Goal: Task Accomplishment & Management: Use online tool/utility

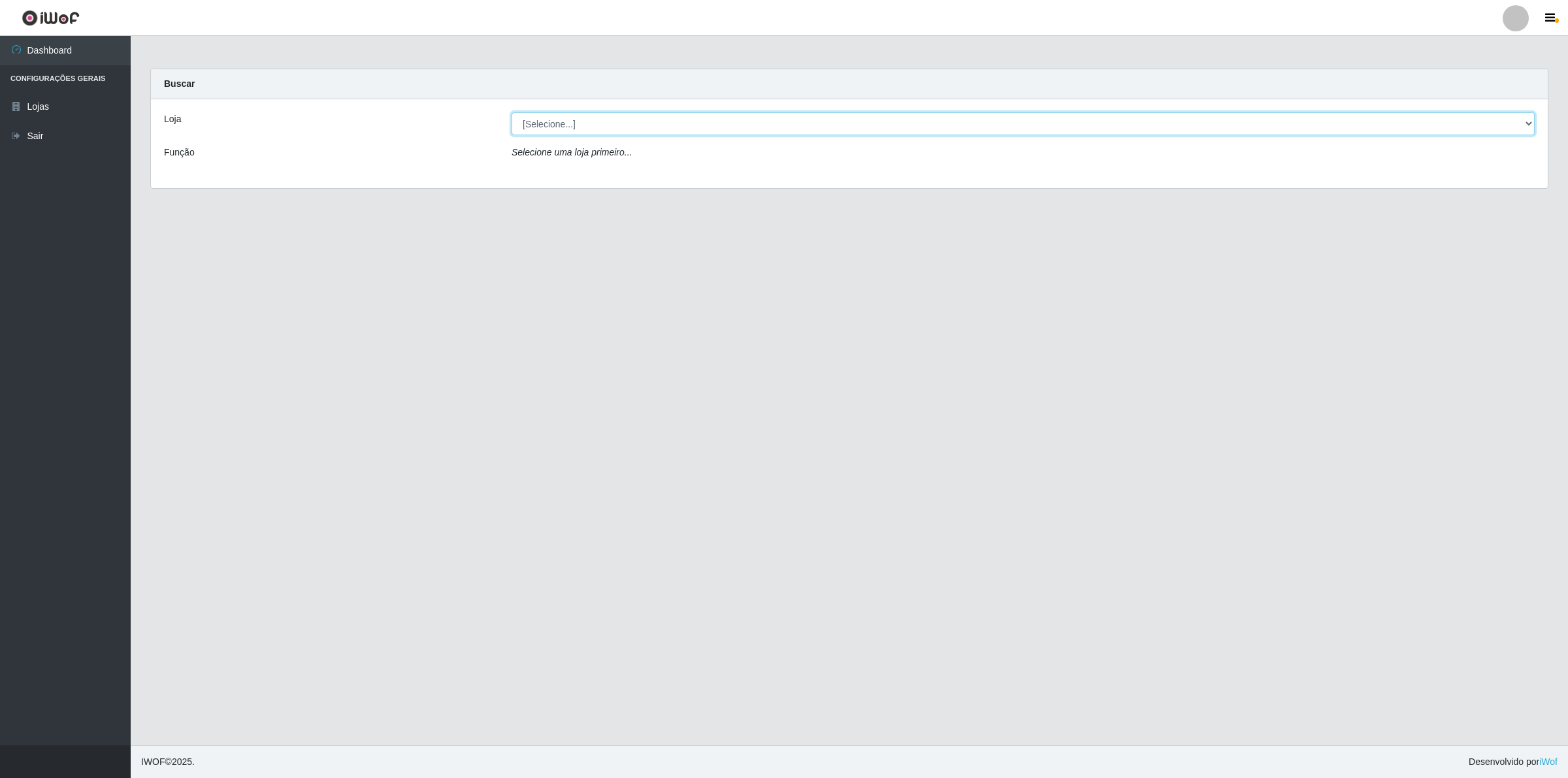
click at [846, 125] on select "[Selecione...] Extrabom - Loja 01 Centro de Distribuição" at bounding box center [1023, 124] width 1023 height 22
select select "435"
click at [512, 112] on select "[Selecione...] Extrabom - Loja 01 Centro de Distribuição" at bounding box center [1023, 124] width 1023 height 22
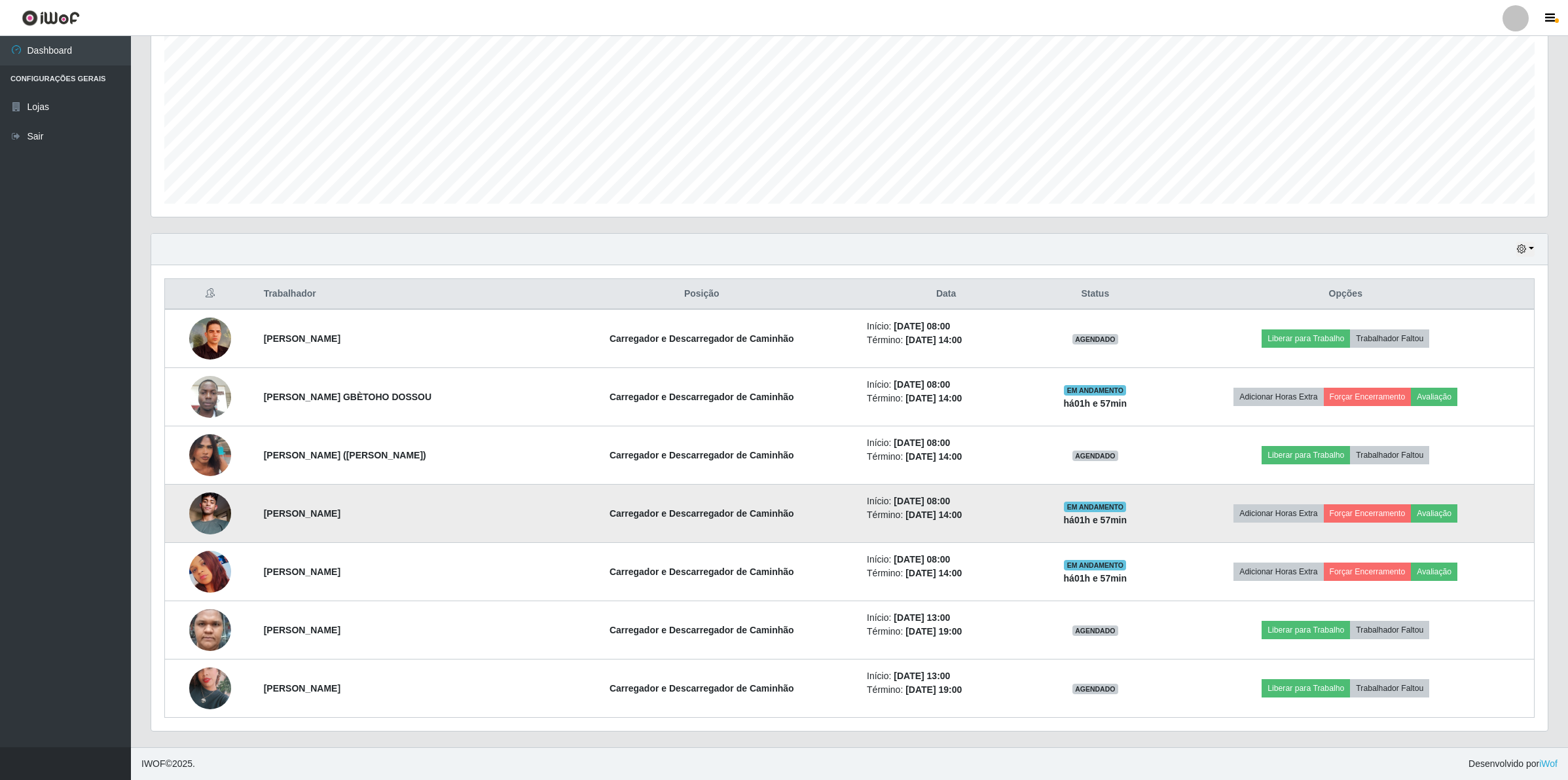
scroll to position [266, 0]
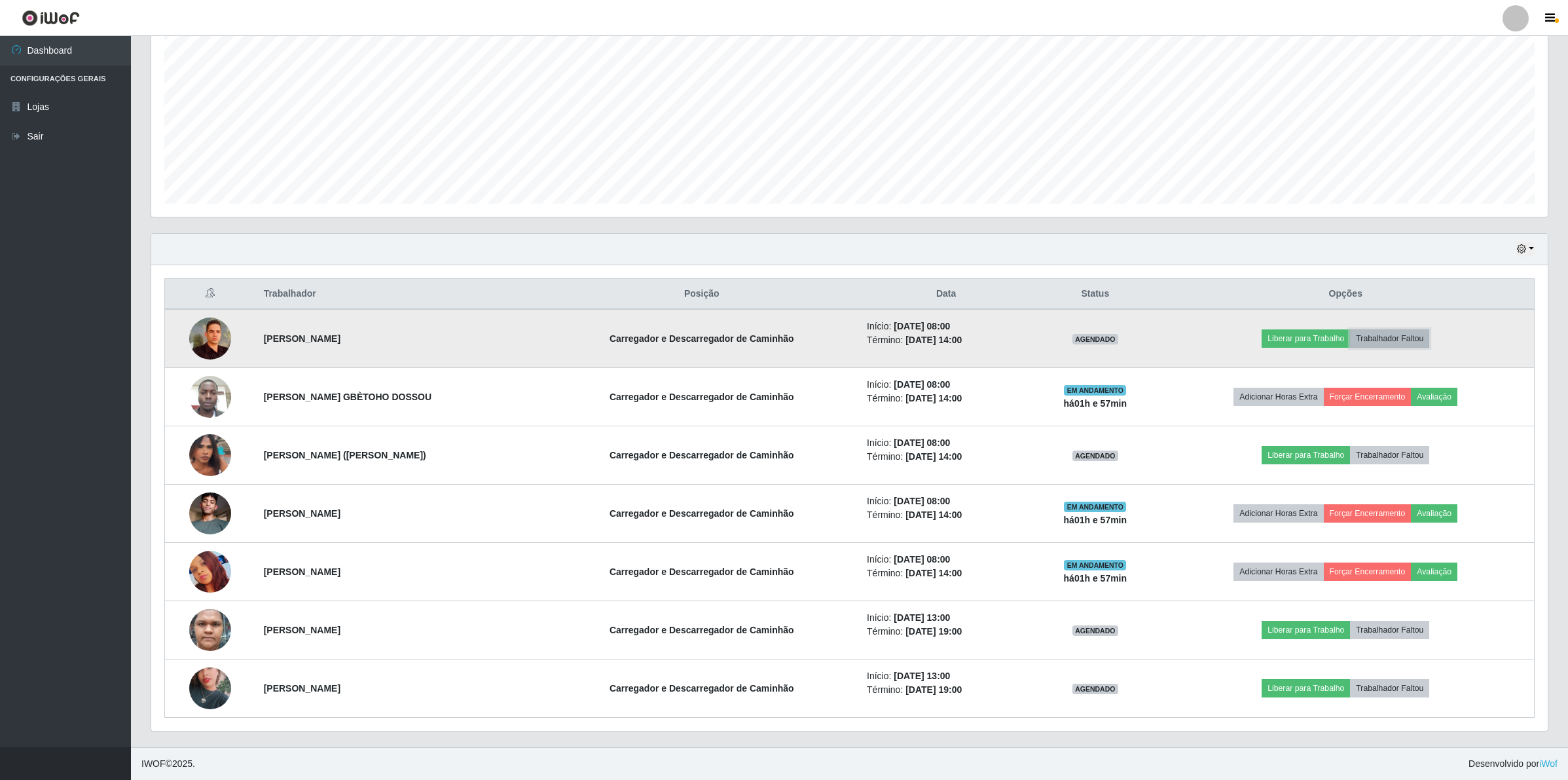
click at [1419, 329] on button "Trabalhador Faltou" at bounding box center [1389, 338] width 79 height 19
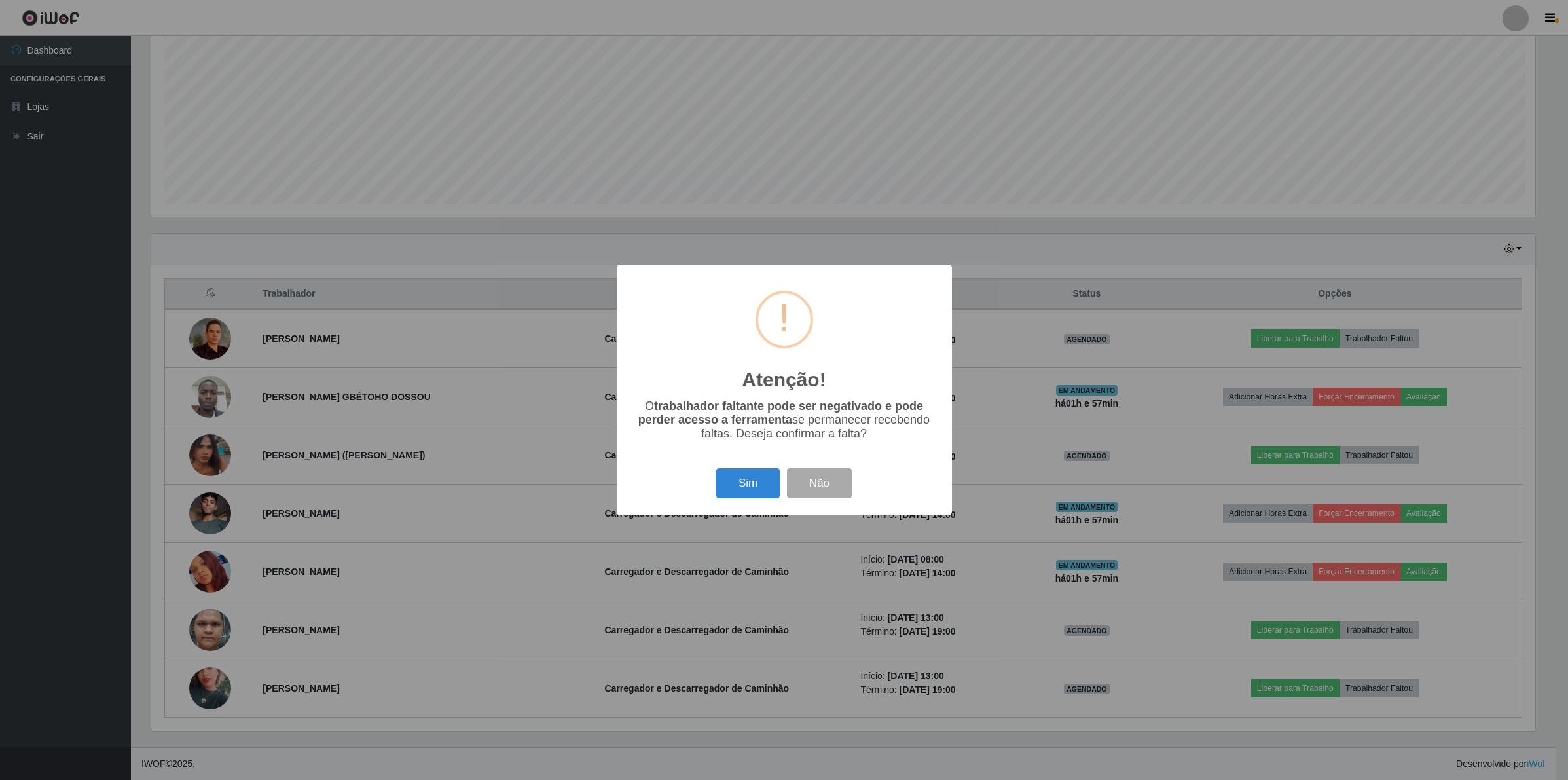
scroll to position [272, 1387]
click at [749, 476] on button "Sim" at bounding box center [749, 484] width 64 height 31
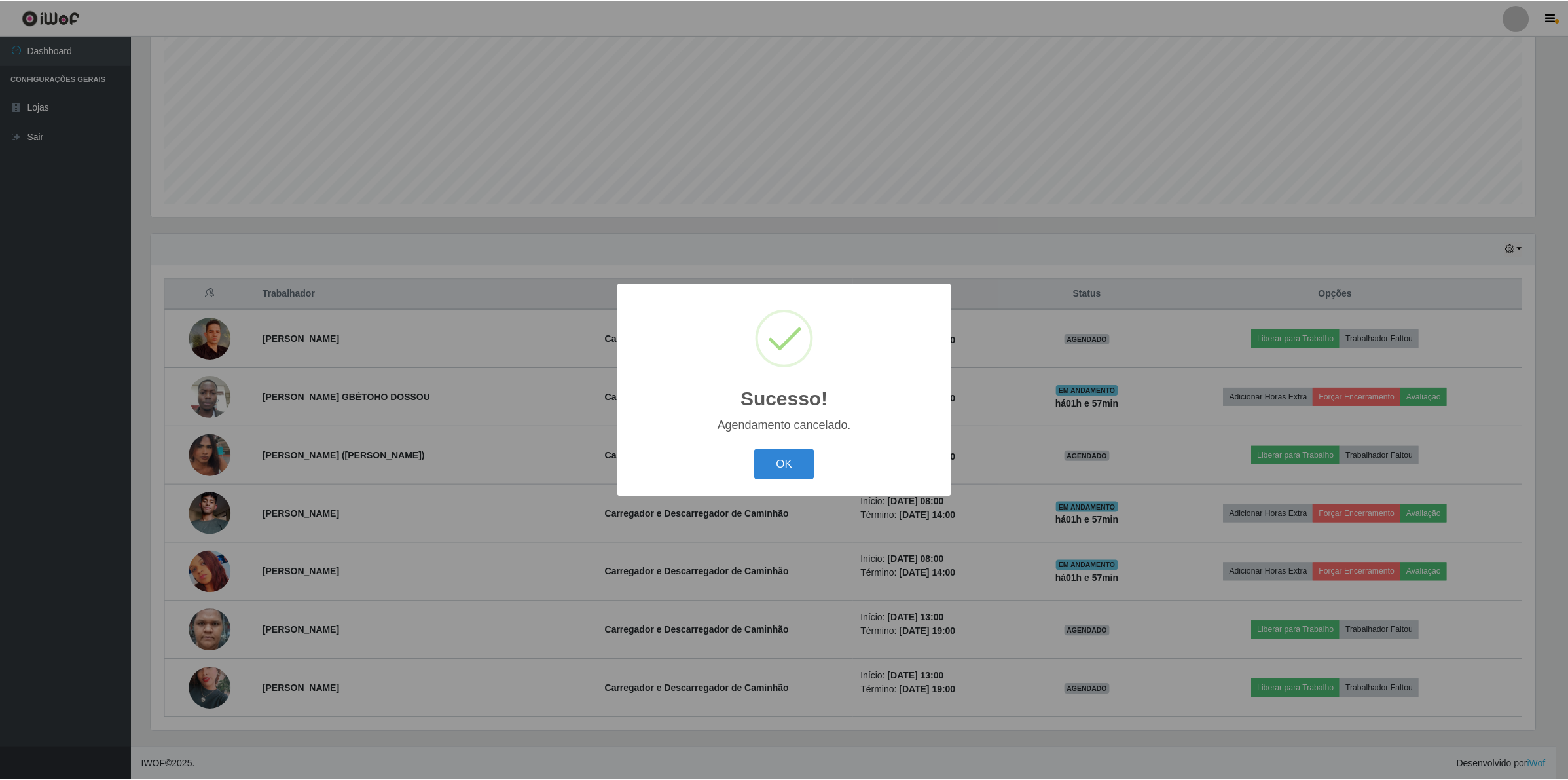
scroll to position [208, 0]
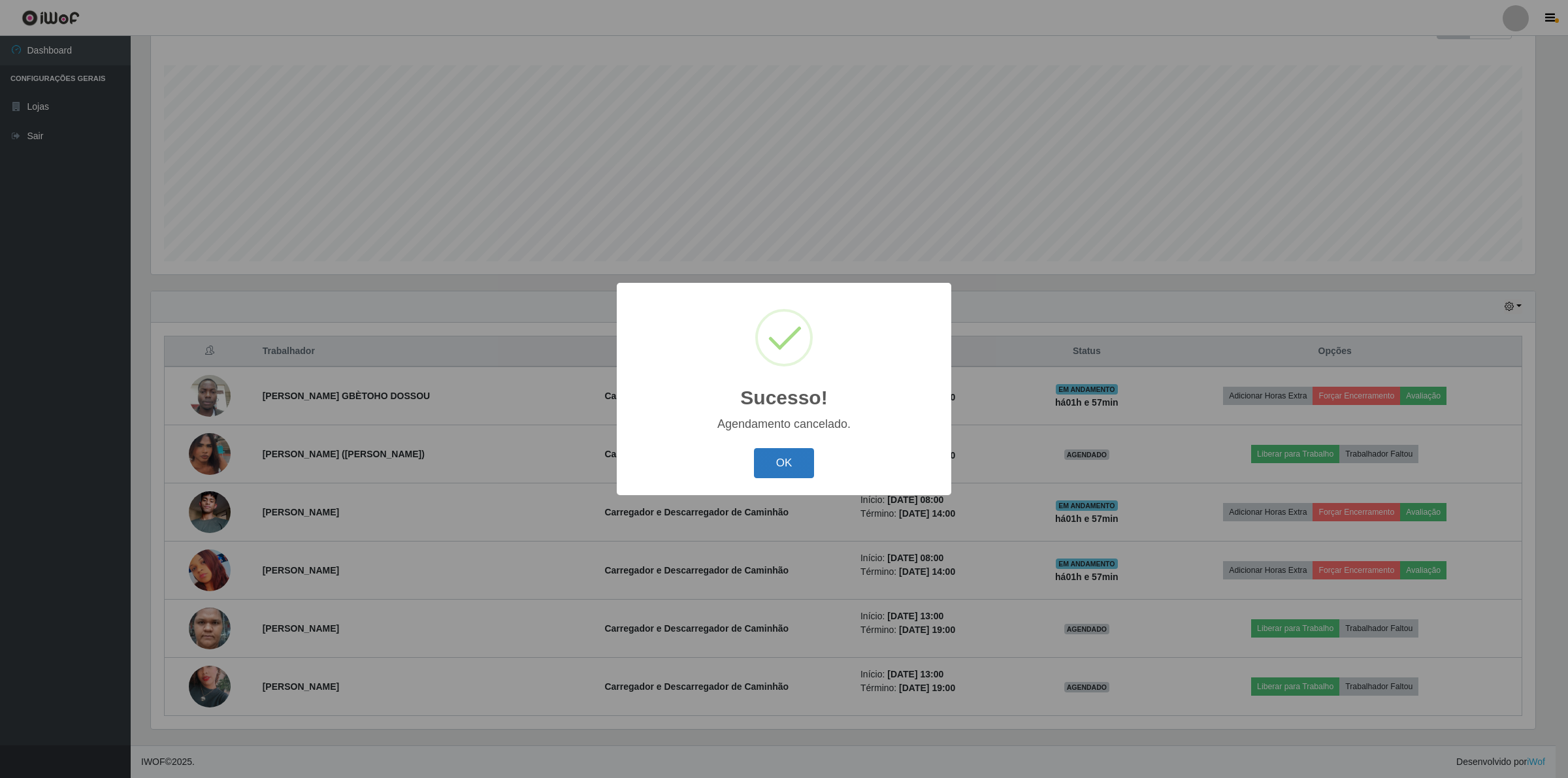
click at [776, 458] on button "OK" at bounding box center [785, 463] width 61 height 31
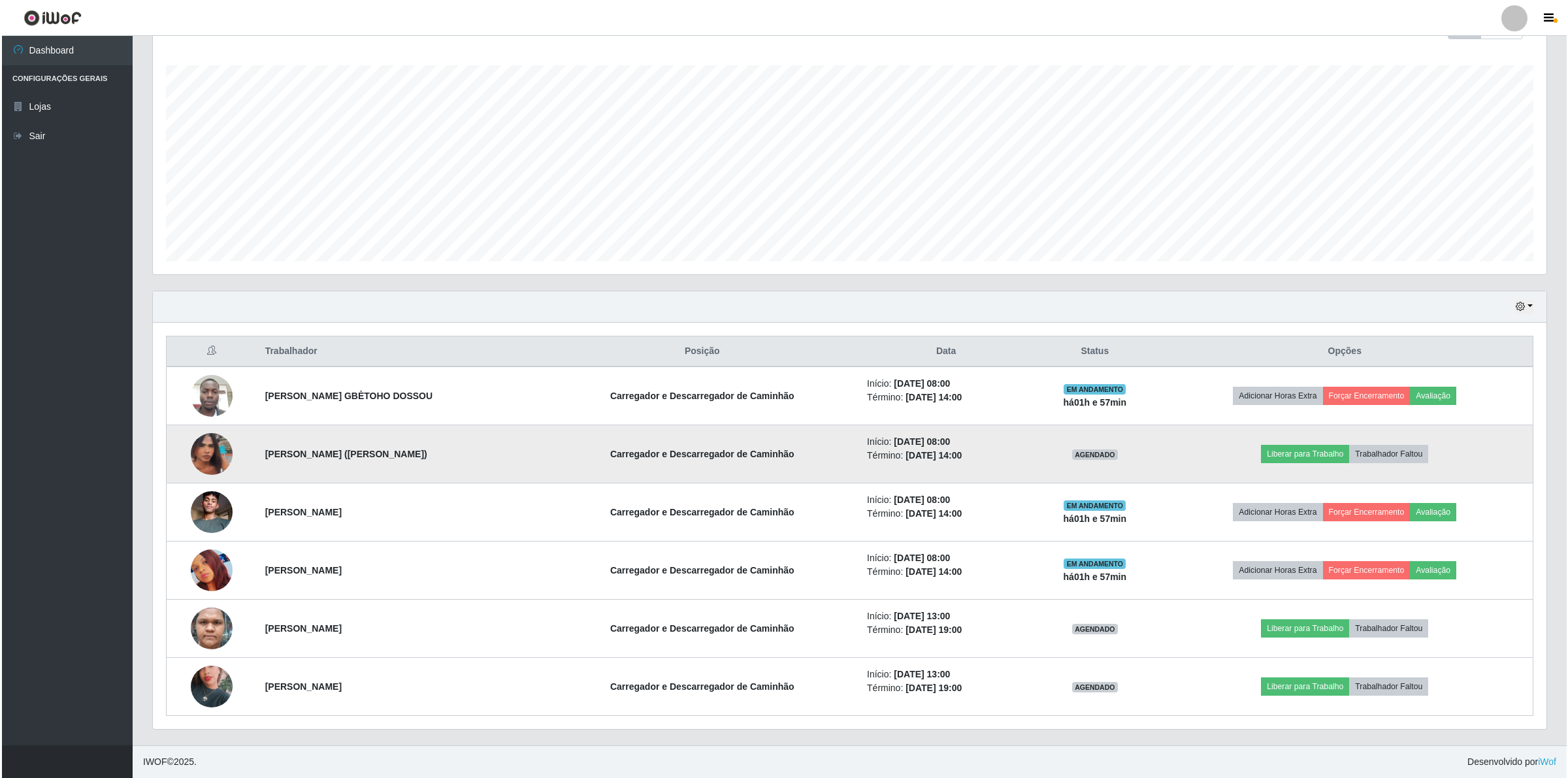
scroll to position [271, 1393]
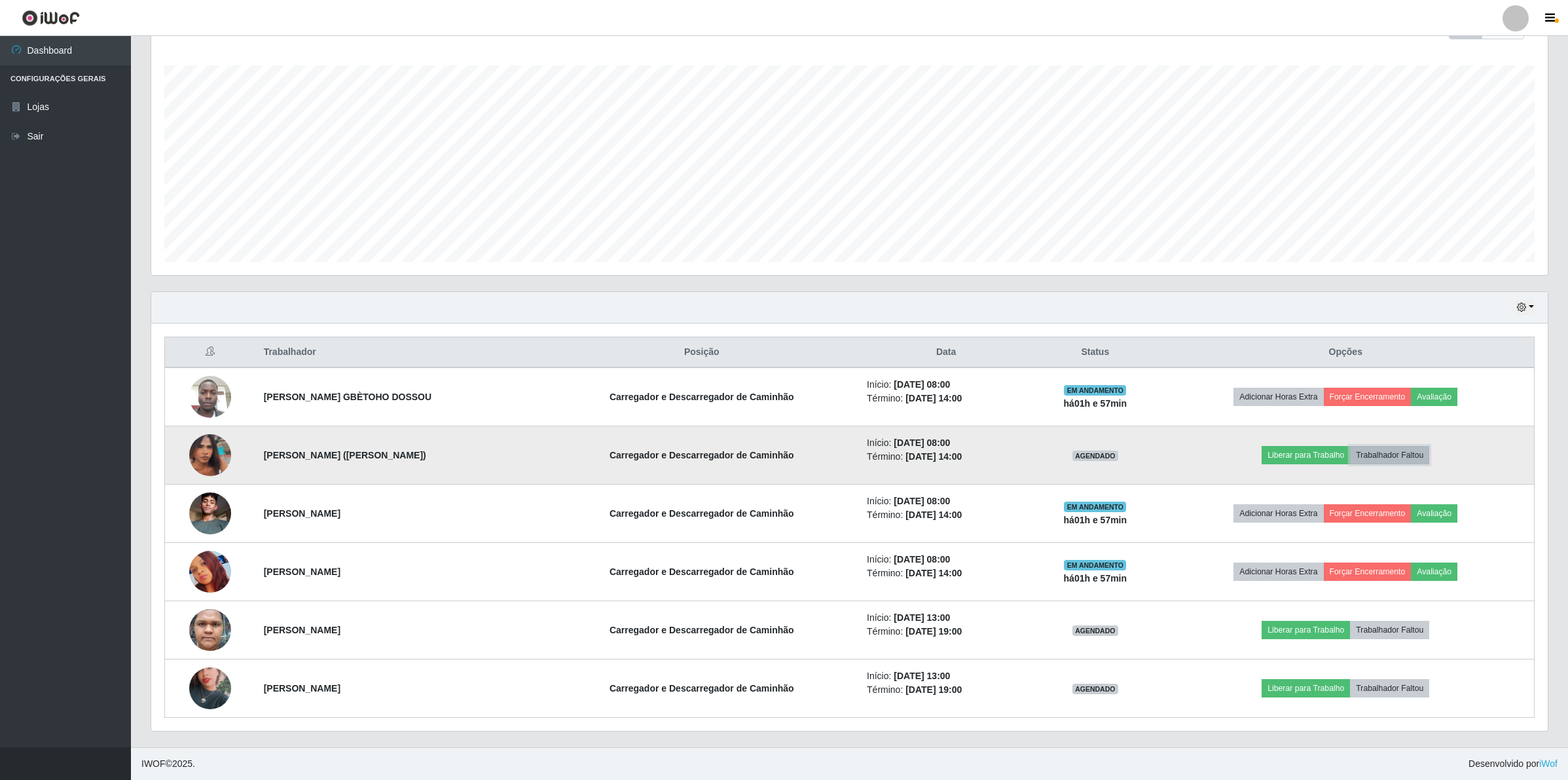
click at [1409, 452] on button "Trabalhador Faltou" at bounding box center [1389, 455] width 79 height 19
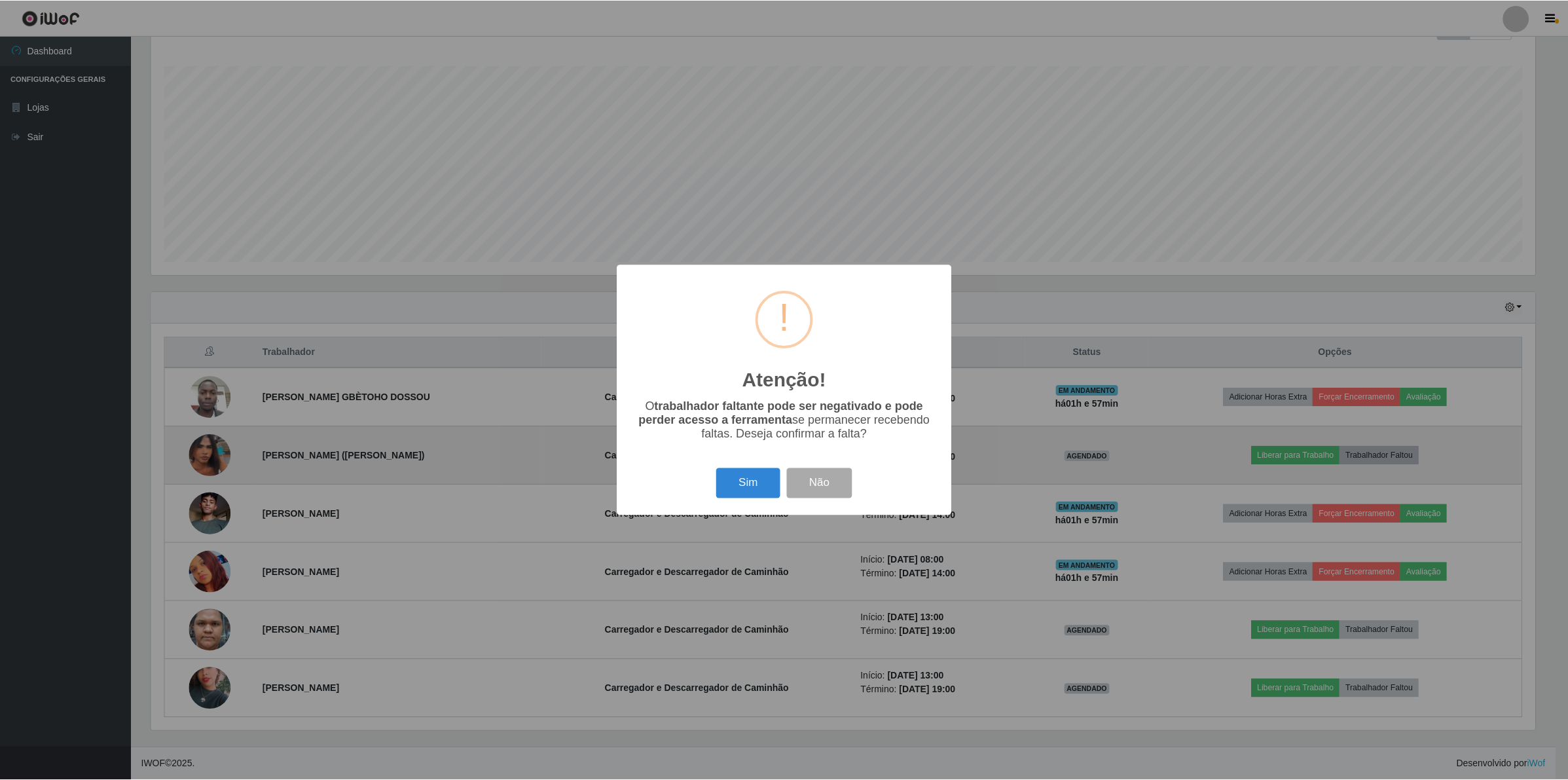
scroll to position [272, 1387]
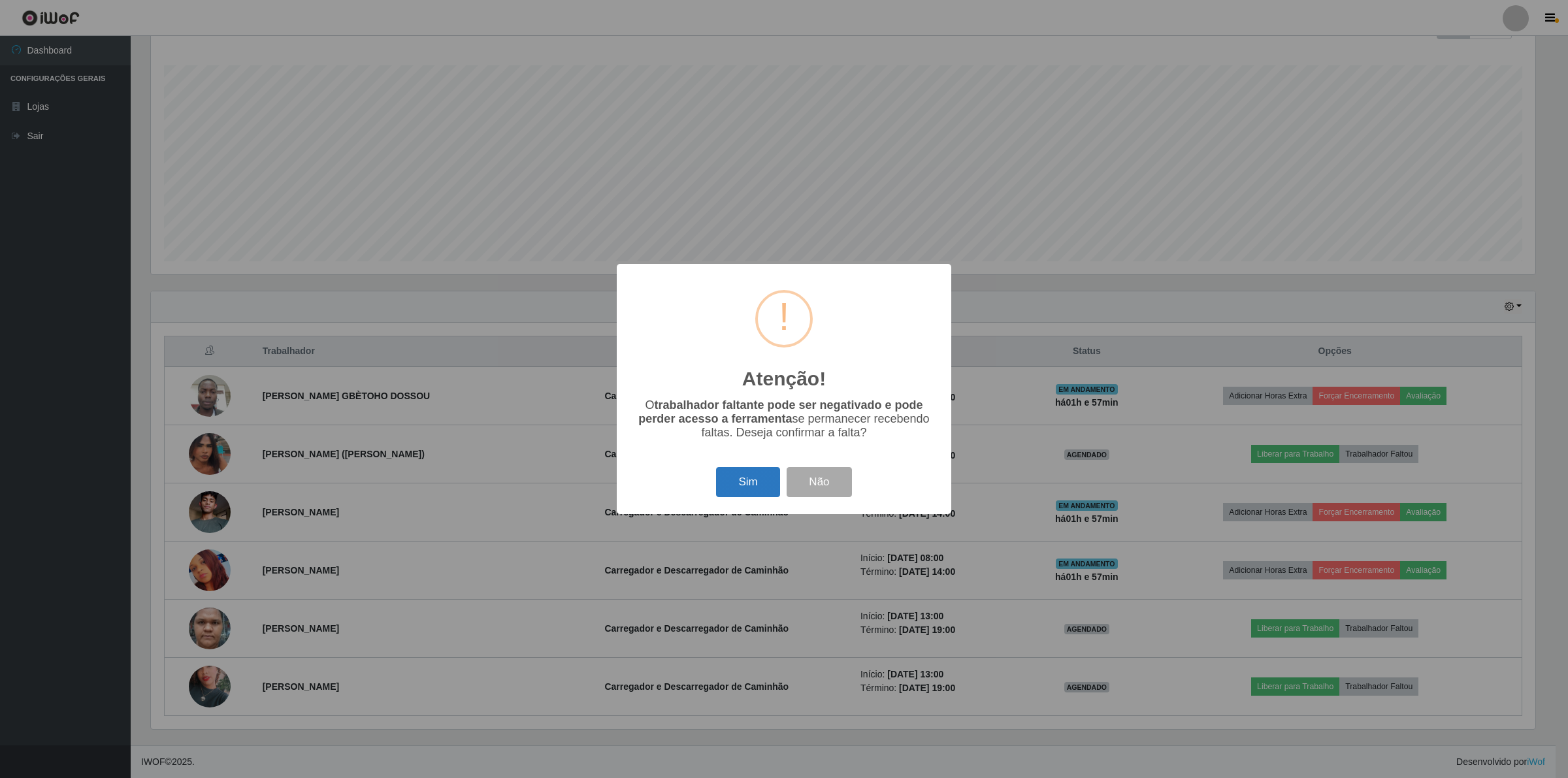
click at [766, 488] on button "Sim" at bounding box center [748, 483] width 63 height 31
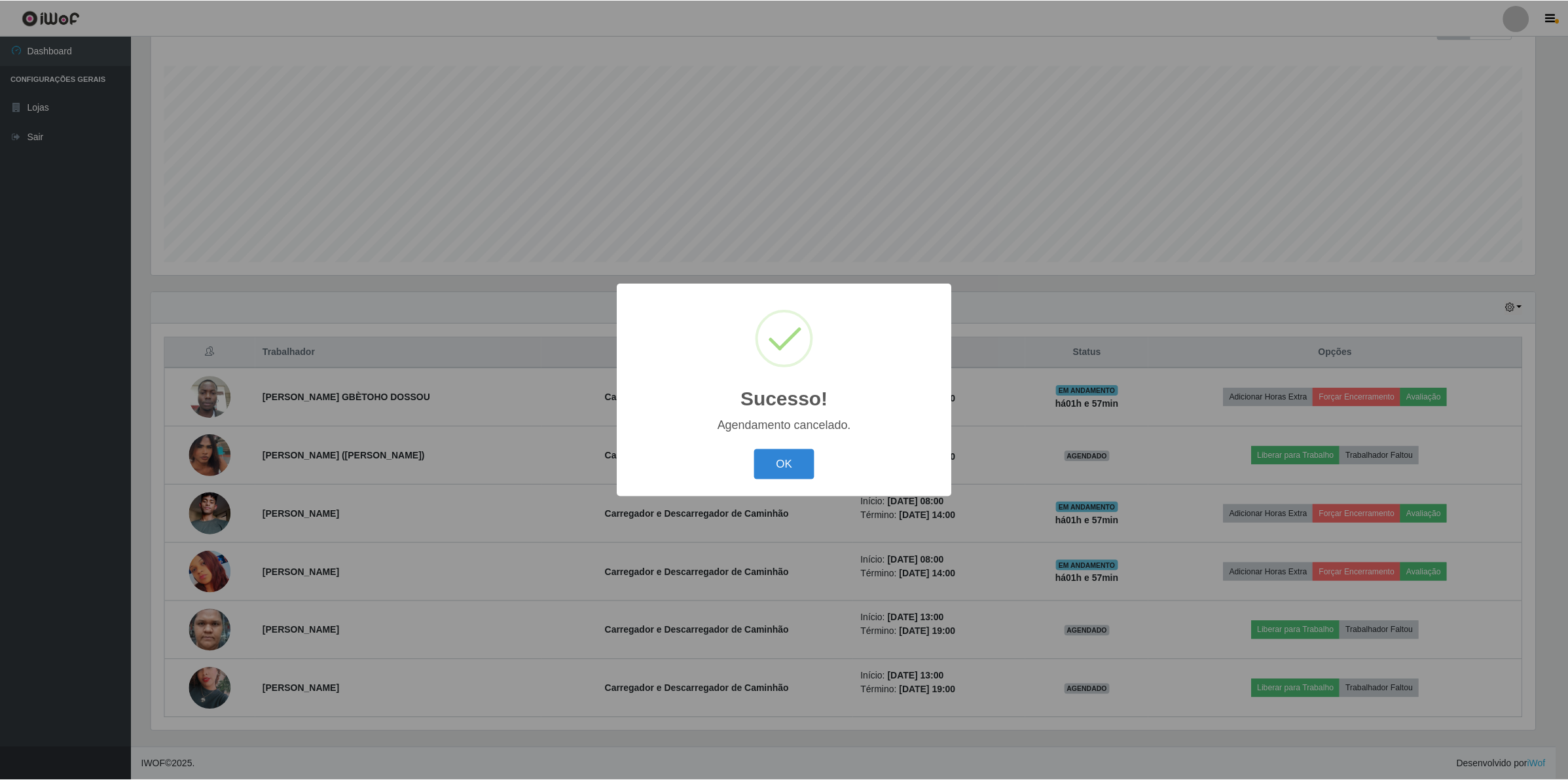
scroll to position [149, 0]
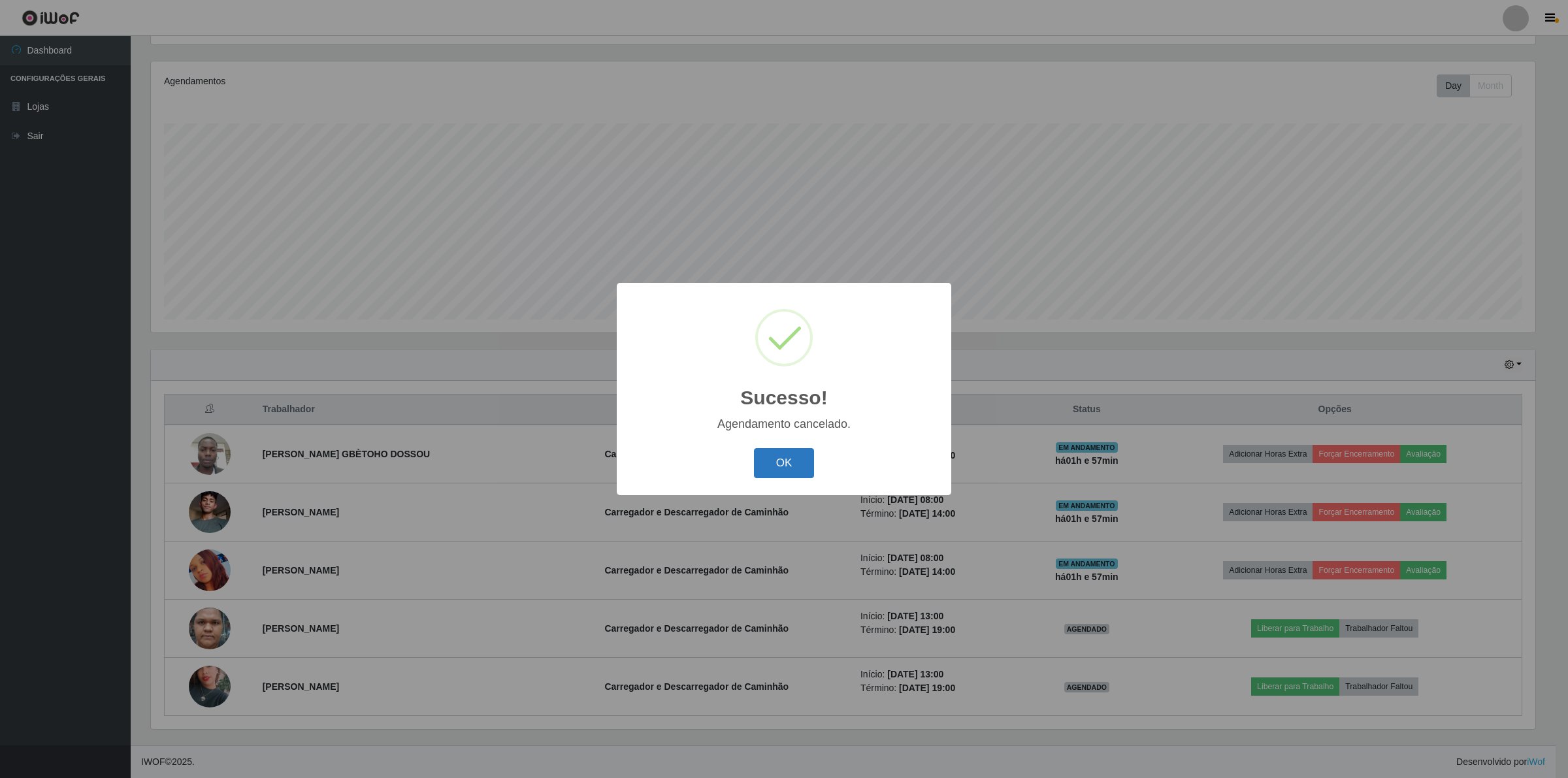
click at [779, 462] on button "OK" at bounding box center [785, 463] width 61 height 31
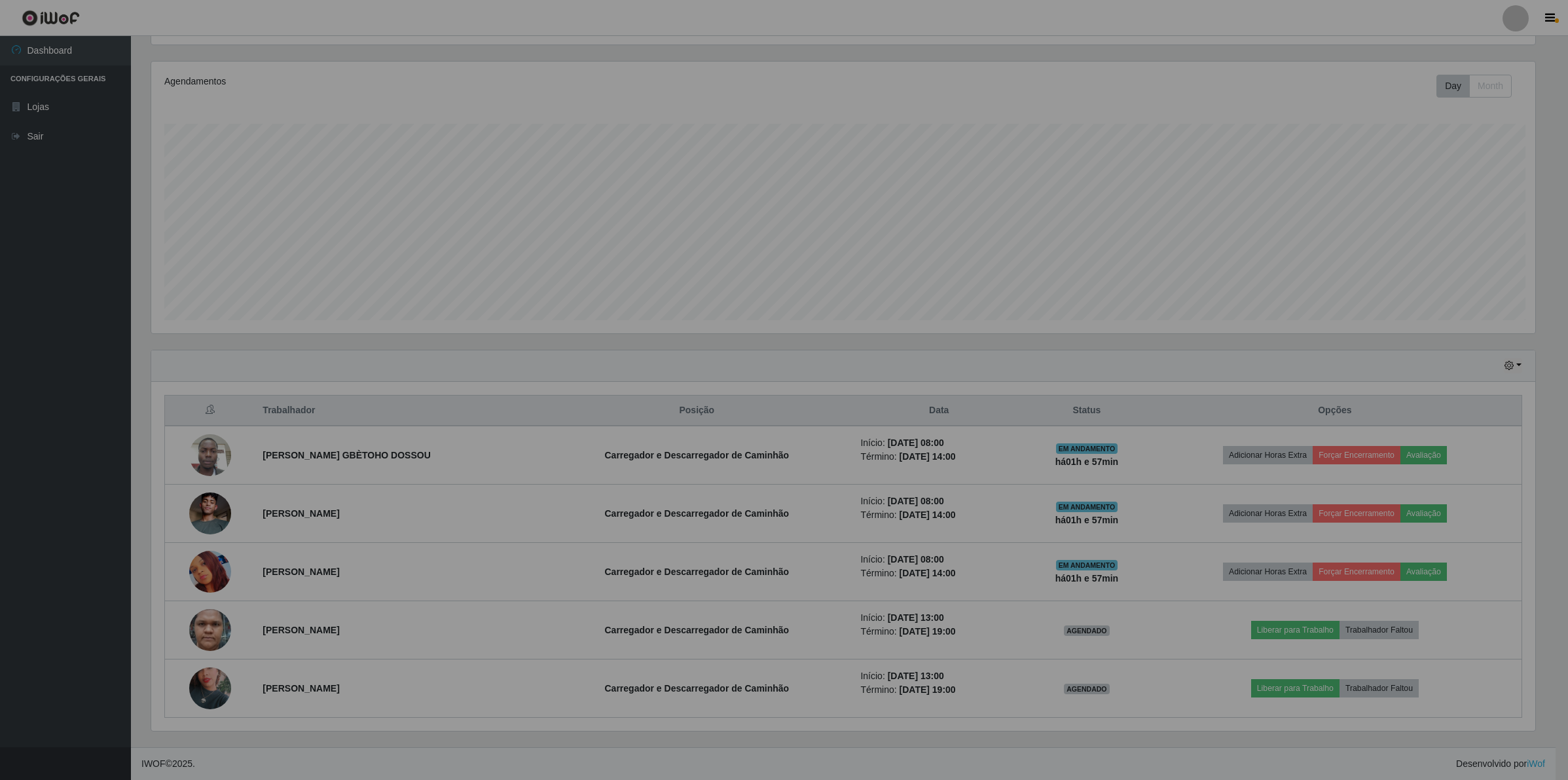
scroll to position [272, 1396]
